Goal: Transaction & Acquisition: Purchase product/service

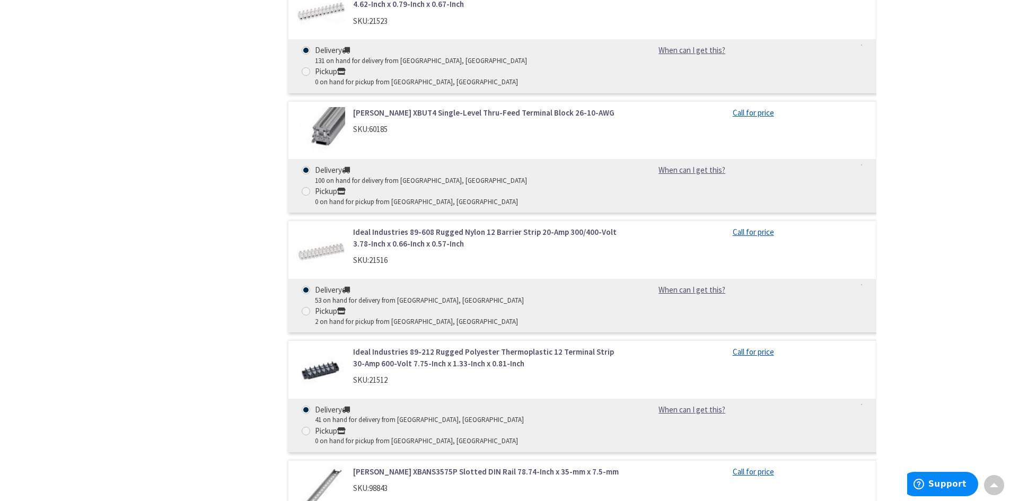
scroll to position [795, 0]
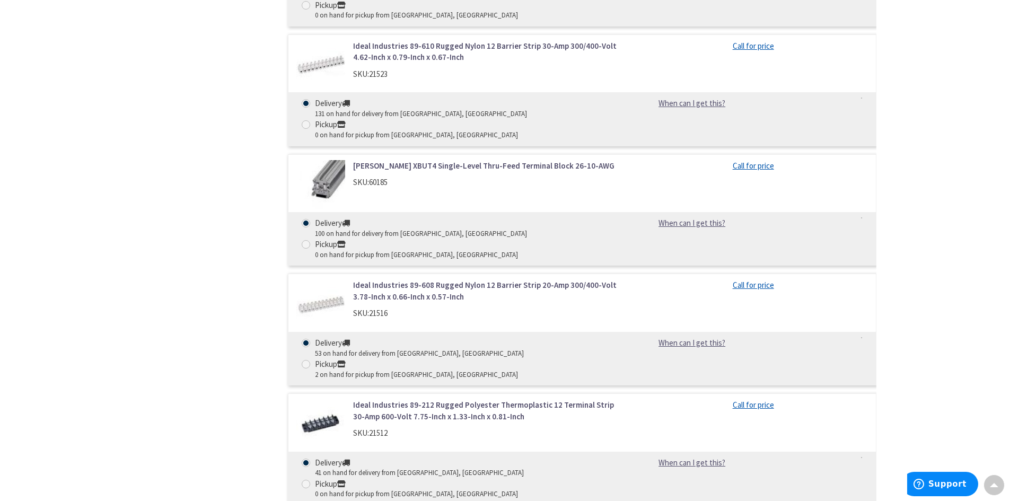
click at [440, 279] on link "Ideal Industries 89-608 Rugged Nylon 12 Barrier Strip 20-Amp 300/400-Volt 3.78-…" at bounding box center [488, 290] width 270 height 23
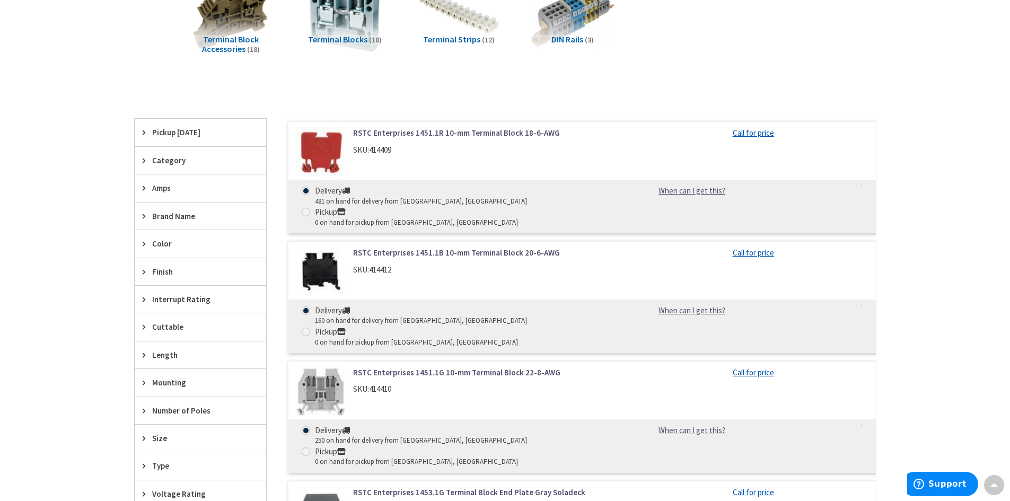
scroll to position [17, 0]
